Goal: Task Accomplishment & Management: Find specific page/section

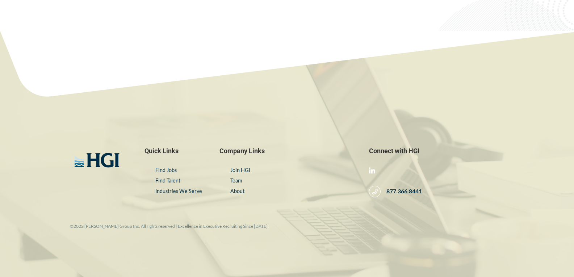
scroll to position [1238, 0]
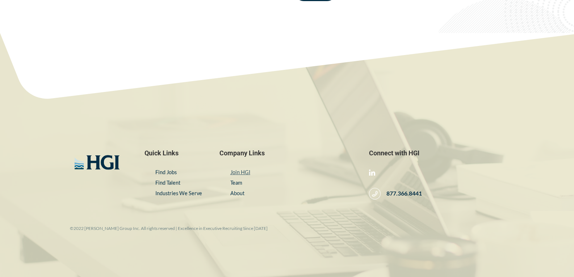
click at [244, 171] on link "Join HGI" at bounding box center [240, 172] width 20 height 6
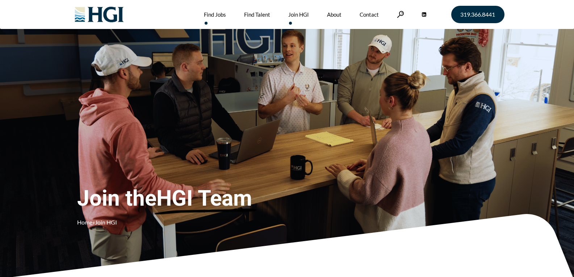
click at [217, 13] on link "Find Jobs" at bounding box center [215, 14] width 22 height 29
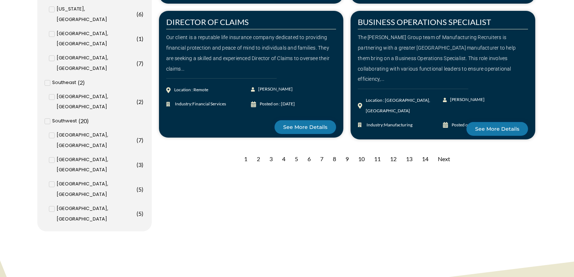
scroll to position [734, 0]
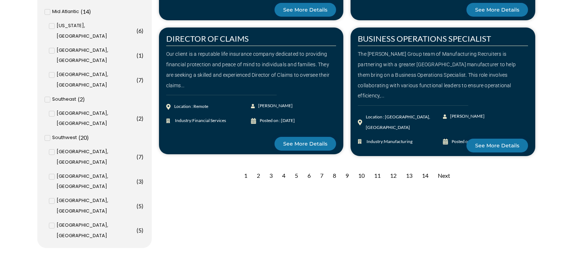
click at [444, 173] on div "Next" at bounding box center [444, 176] width 20 height 18
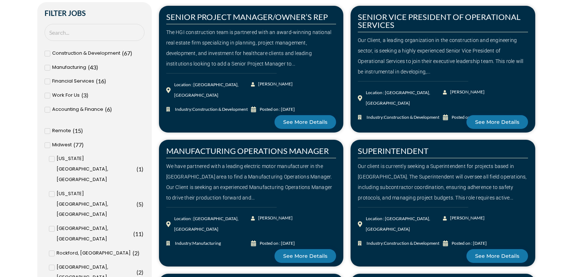
scroll to position [222, 0]
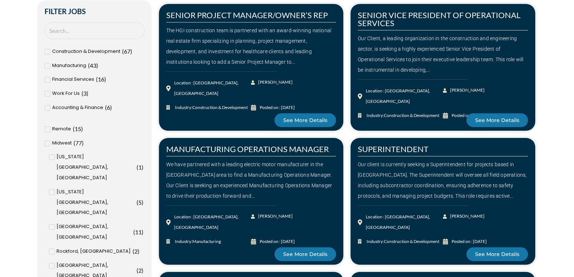
click at [48, 48] on div "Construction & Development ( 67 )" at bounding box center [95, 51] width 100 height 11
click at [0, 0] on input "Construction & Development ( 67 )" at bounding box center [0, 0] width 0 height 0
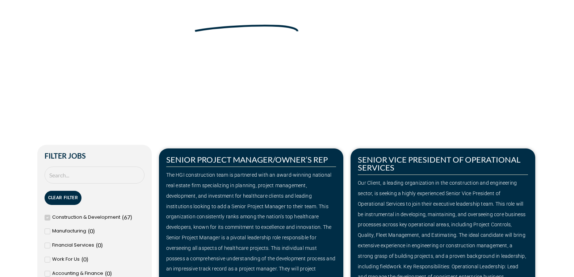
scroll to position [5, 0]
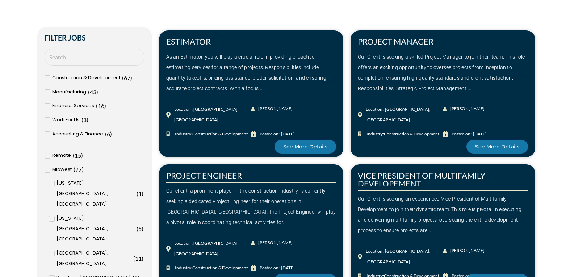
scroll to position [197, 0]
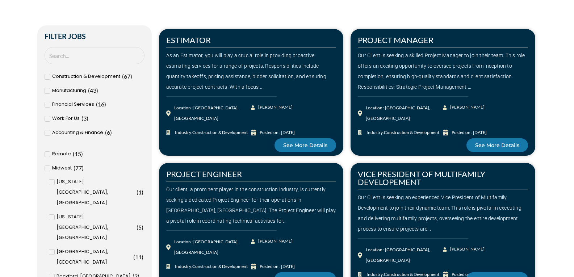
click at [46, 75] on span at bounding box center [48, 77] width 6 height 6
click at [0, 0] on input "Construction & Development ( 67 )" at bounding box center [0, 0] width 0 height 0
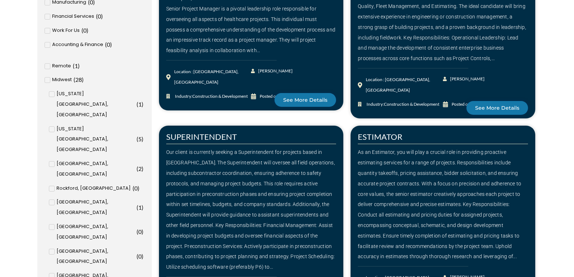
scroll to position [312, 0]
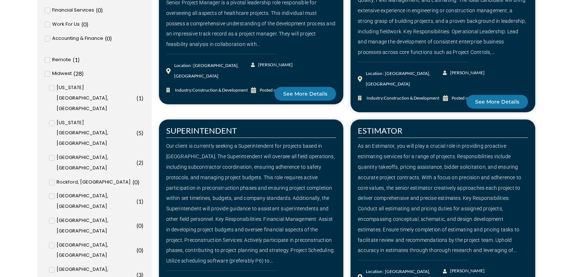
click at [48, 59] on icon at bounding box center [47, 60] width 2 height 2
click at [0, 0] on input "Remote ( 1 )" at bounding box center [0, 0] width 0 height 0
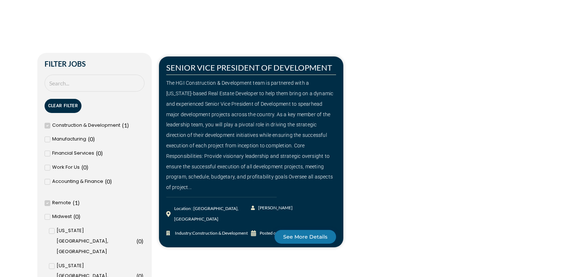
scroll to position [168, 0]
